Goal: Task Accomplishment & Management: Manage account settings

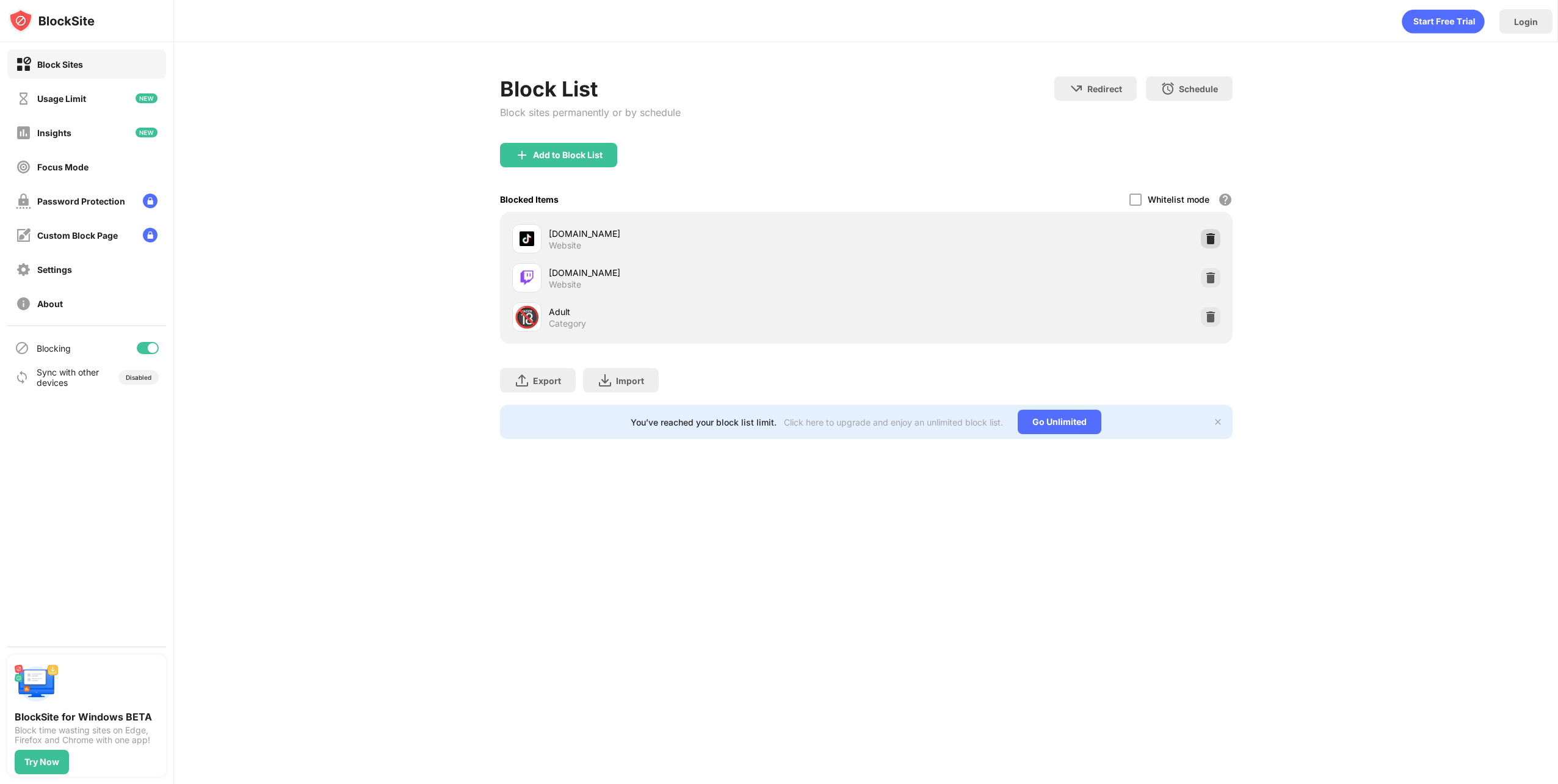
click at [1216, 233] on div at bounding box center [1211, 239] width 20 height 20
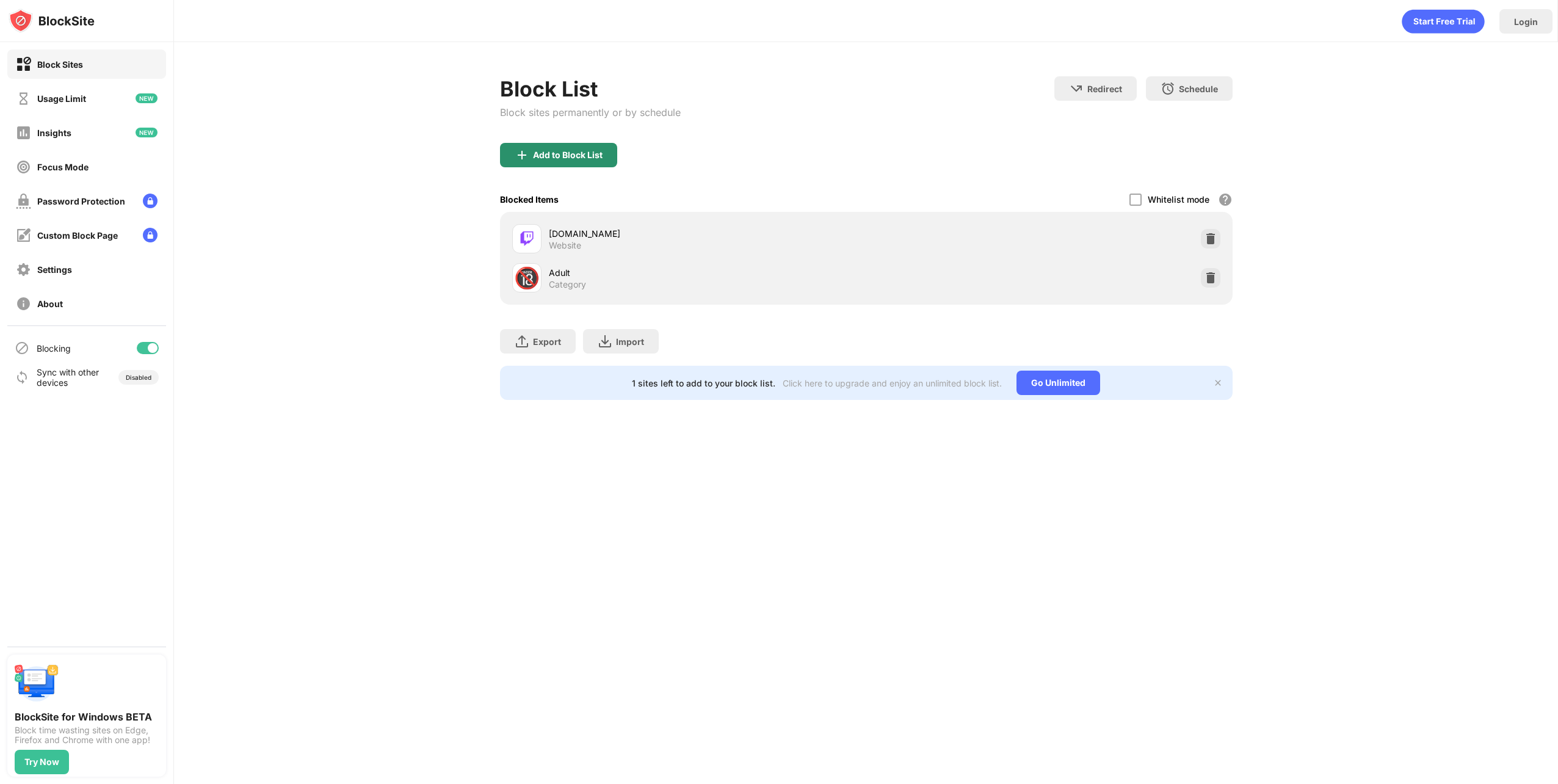
click at [602, 146] on div "Add to Block List" at bounding box center [558, 155] width 117 height 25
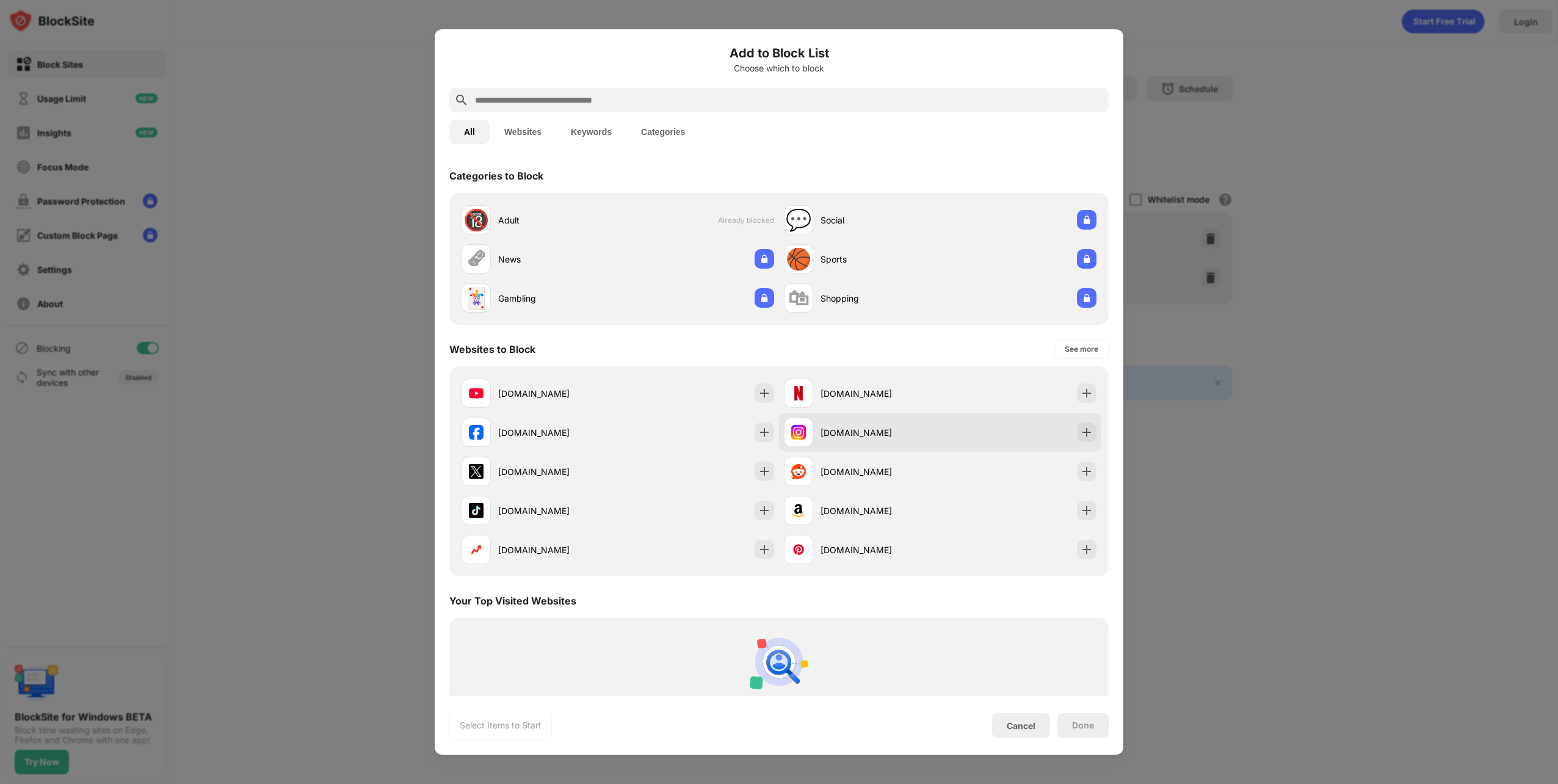
click at [877, 429] on div "instagram.com" at bounding box center [880, 432] width 120 height 12
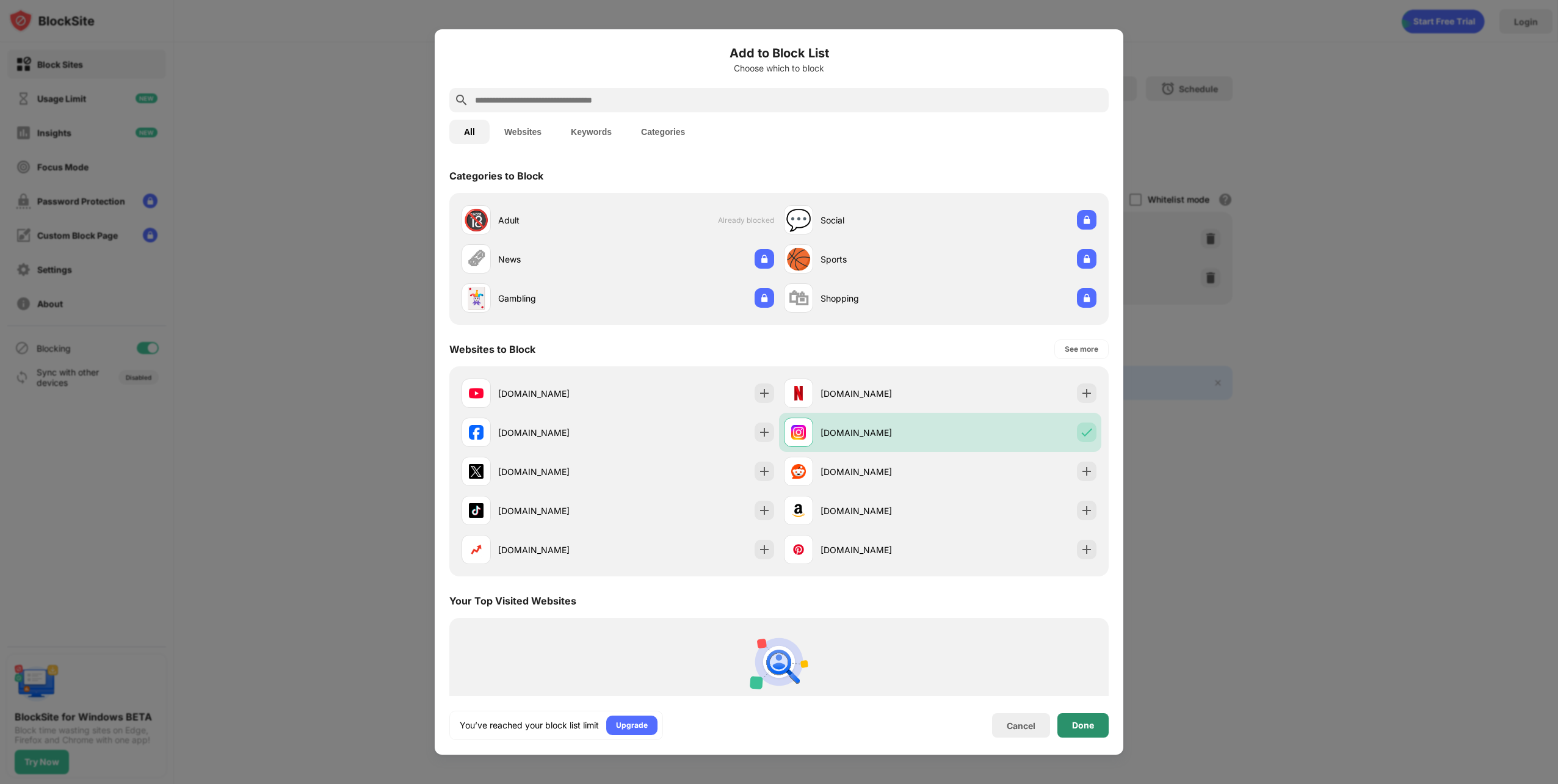
click at [1095, 730] on div "Done" at bounding box center [1083, 725] width 51 height 25
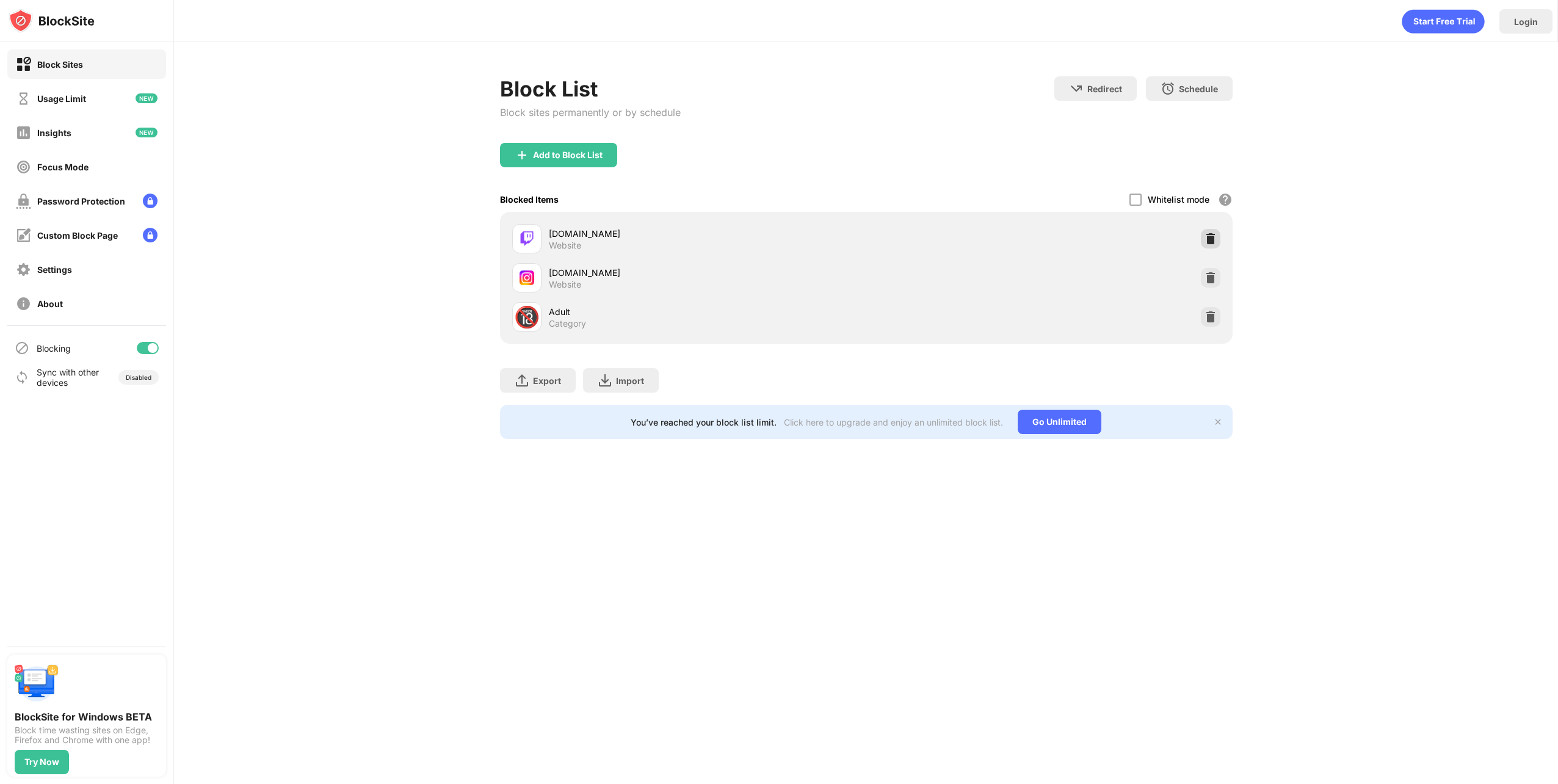
click at [1214, 239] on img at bounding box center [1211, 238] width 12 height 12
click at [1209, 314] on img at bounding box center [1211, 316] width 12 height 12
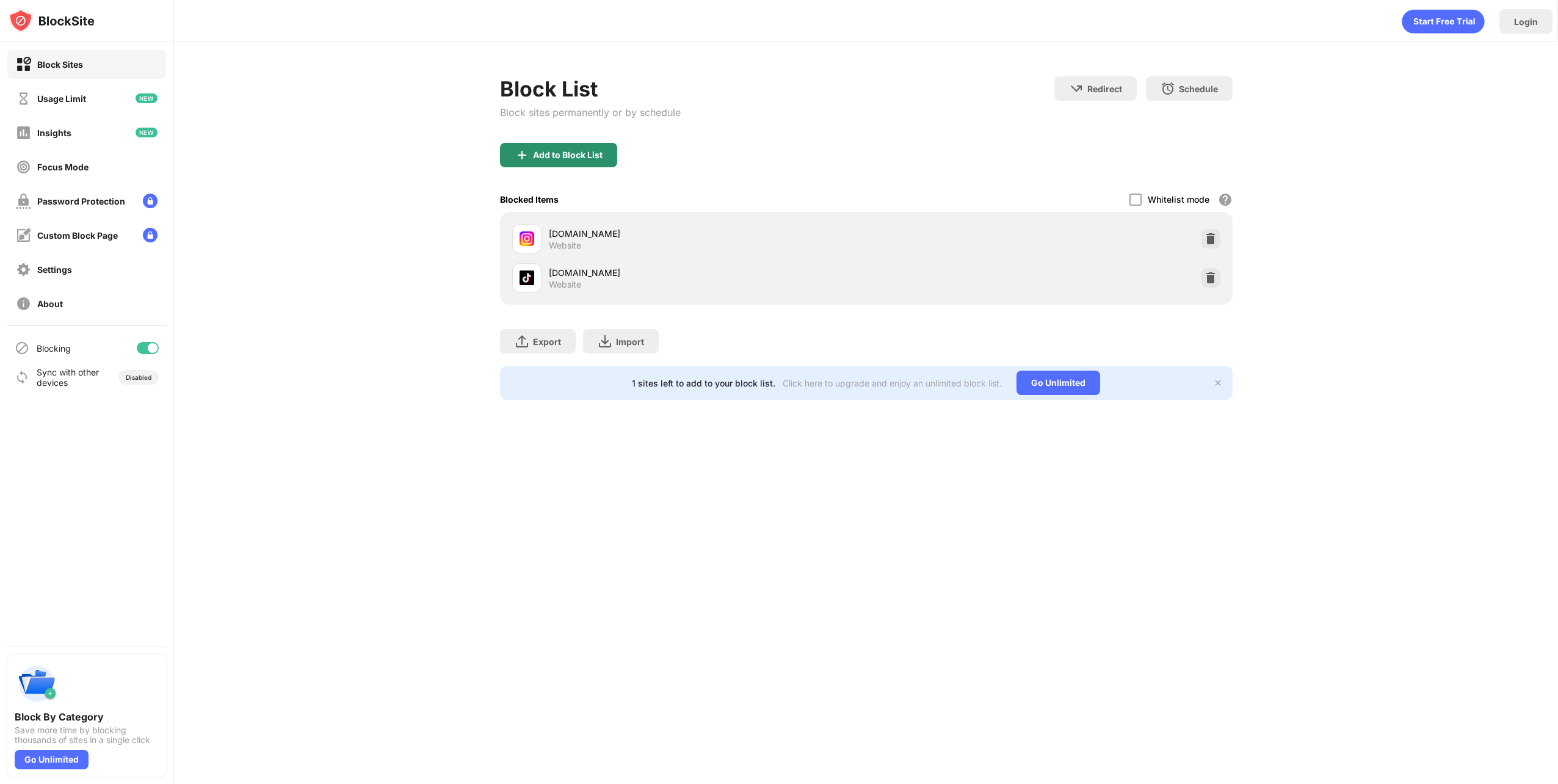
click at [582, 147] on div "Add to Block List" at bounding box center [558, 155] width 117 height 25
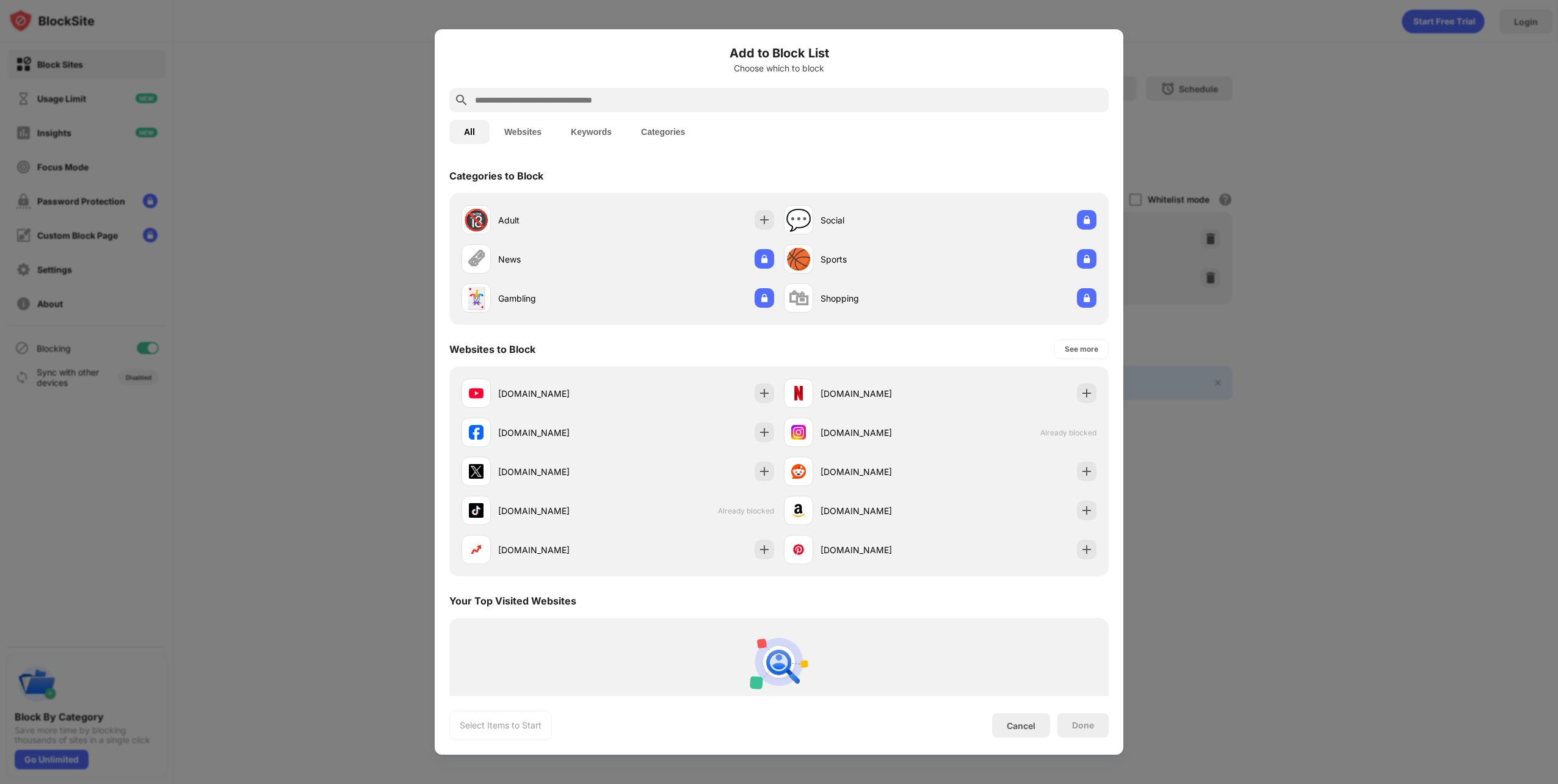
click at [628, 95] on input "text" at bounding box center [789, 99] width 630 height 14
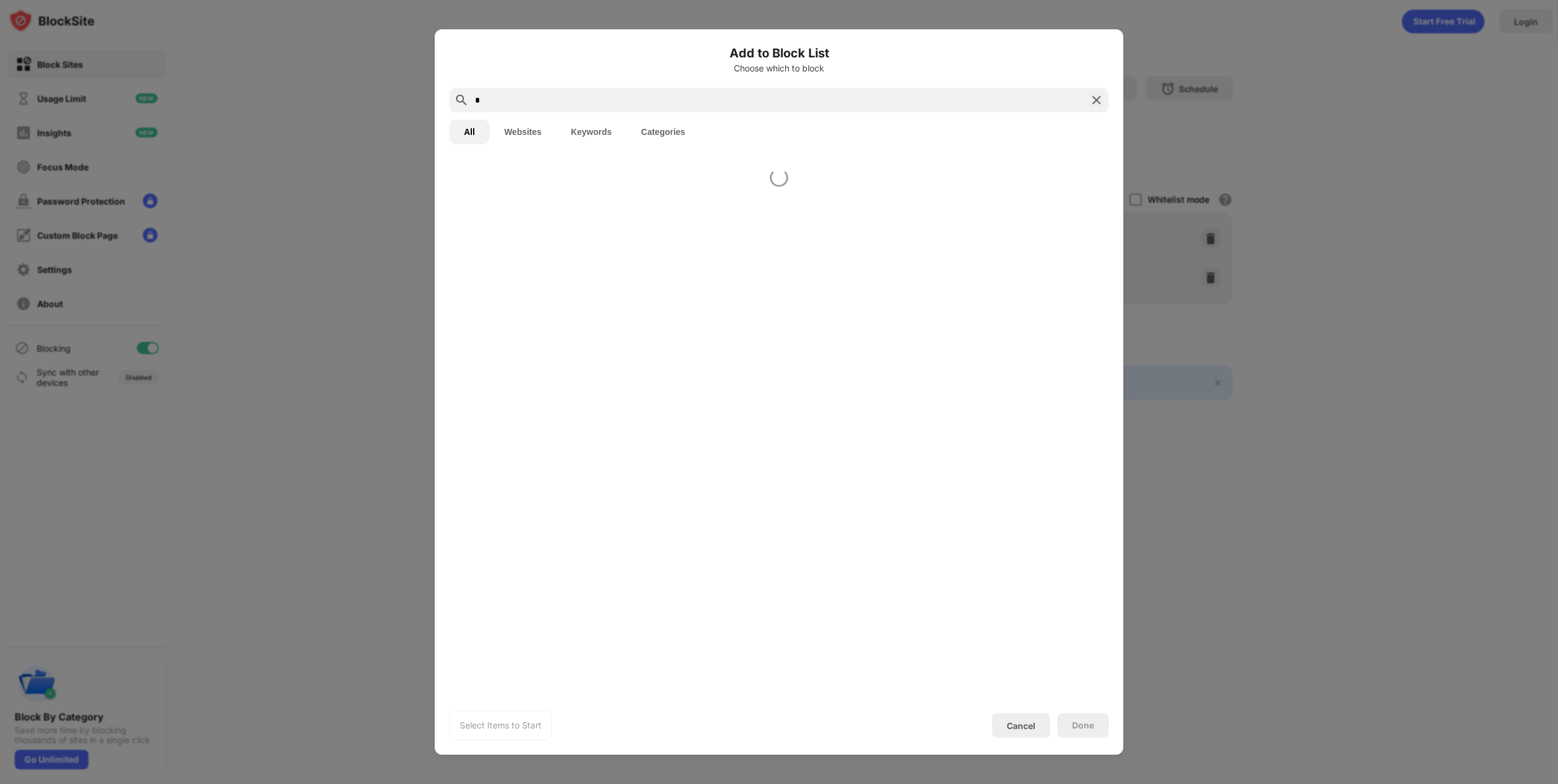
click at [628, 95] on input "*" at bounding box center [779, 99] width 610 height 14
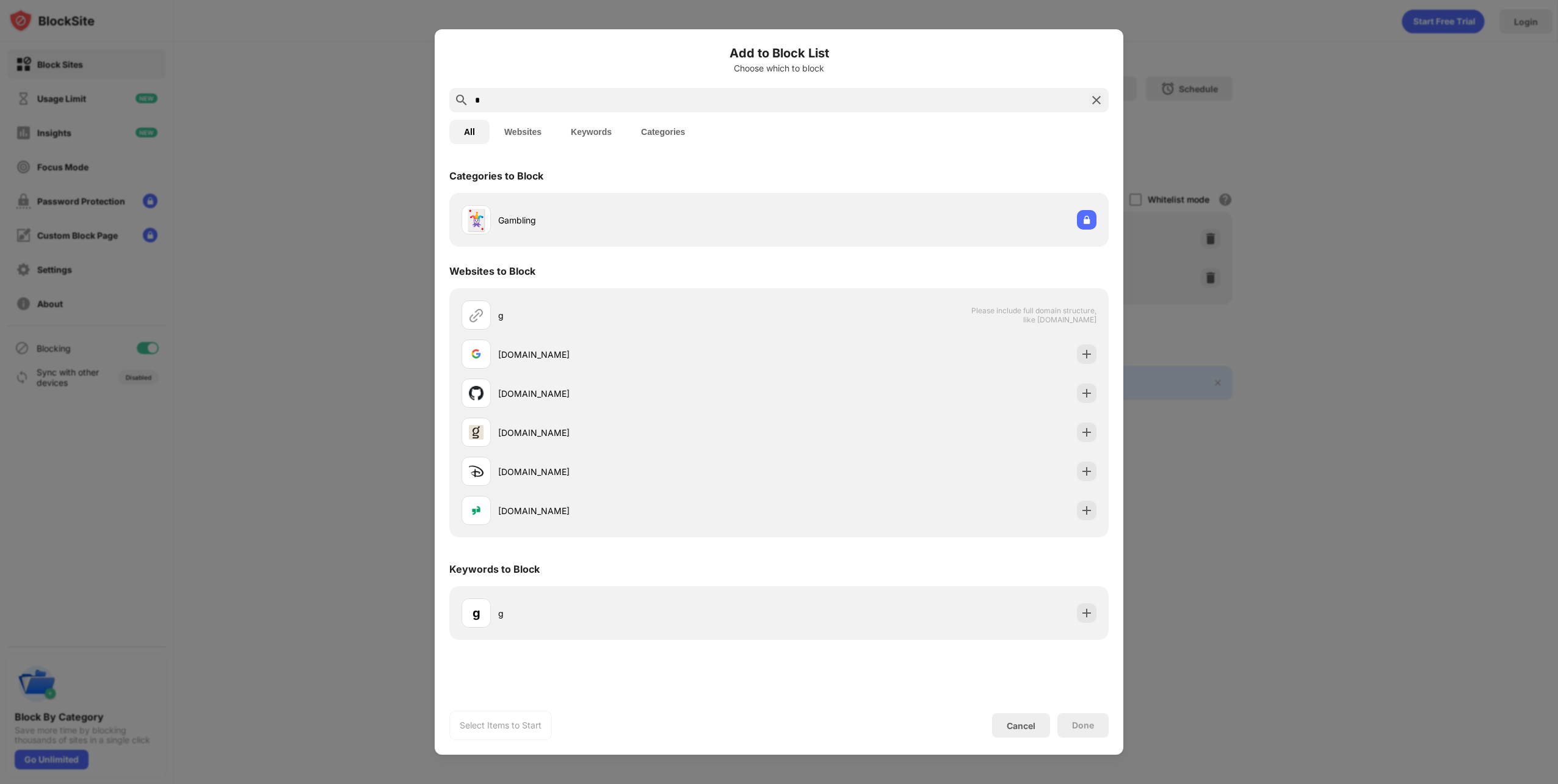
click at [628, 95] on input "*" at bounding box center [779, 99] width 610 height 14
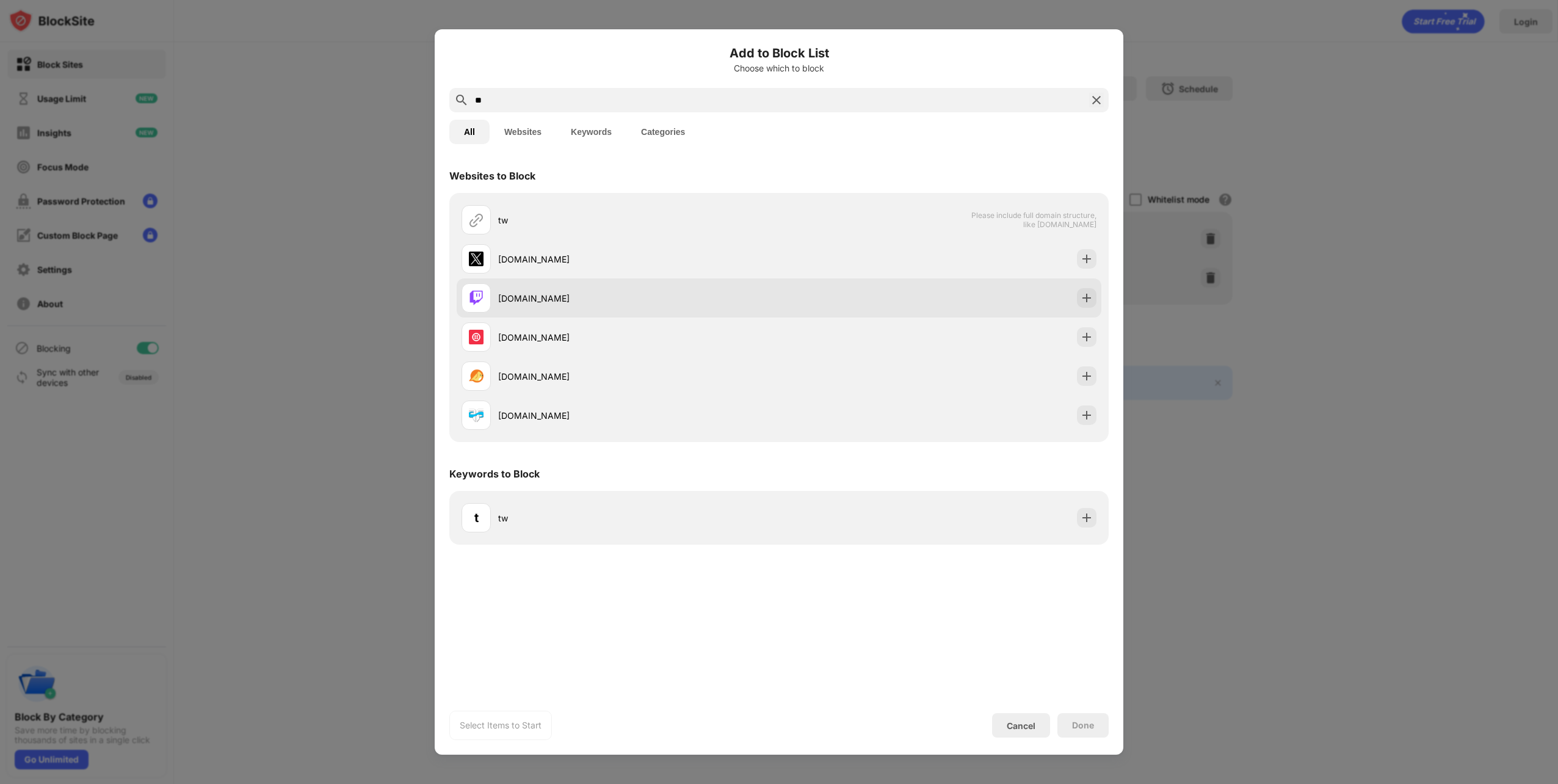
type input "**"
click at [524, 299] on div "[DOMAIN_NAME]" at bounding box center [638, 298] width 281 height 12
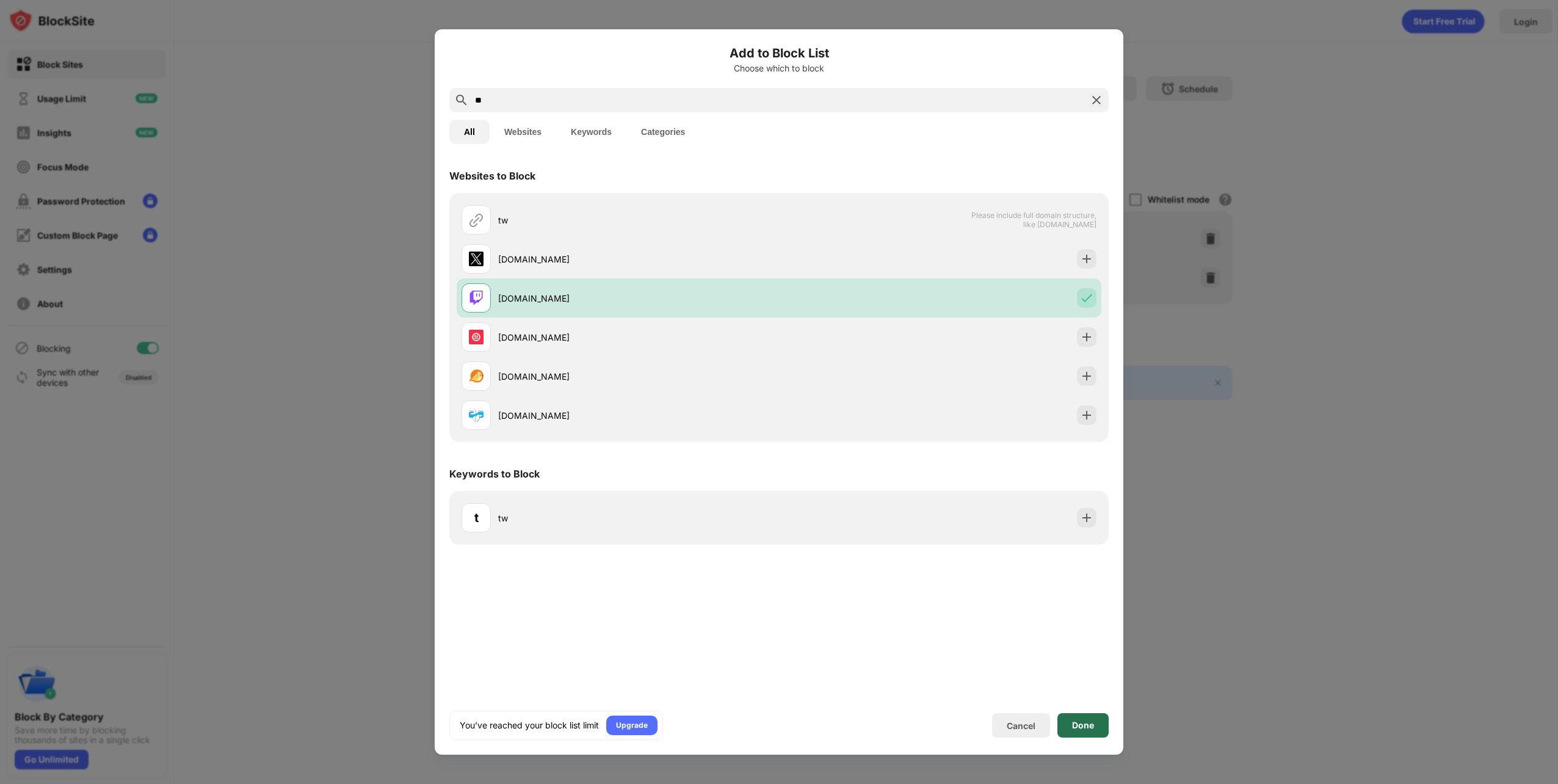
click at [1100, 731] on div "Done" at bounding box center [1083, 725] width 51 height 25
